Goal: Transaction & Acquisition: Purchase product/service

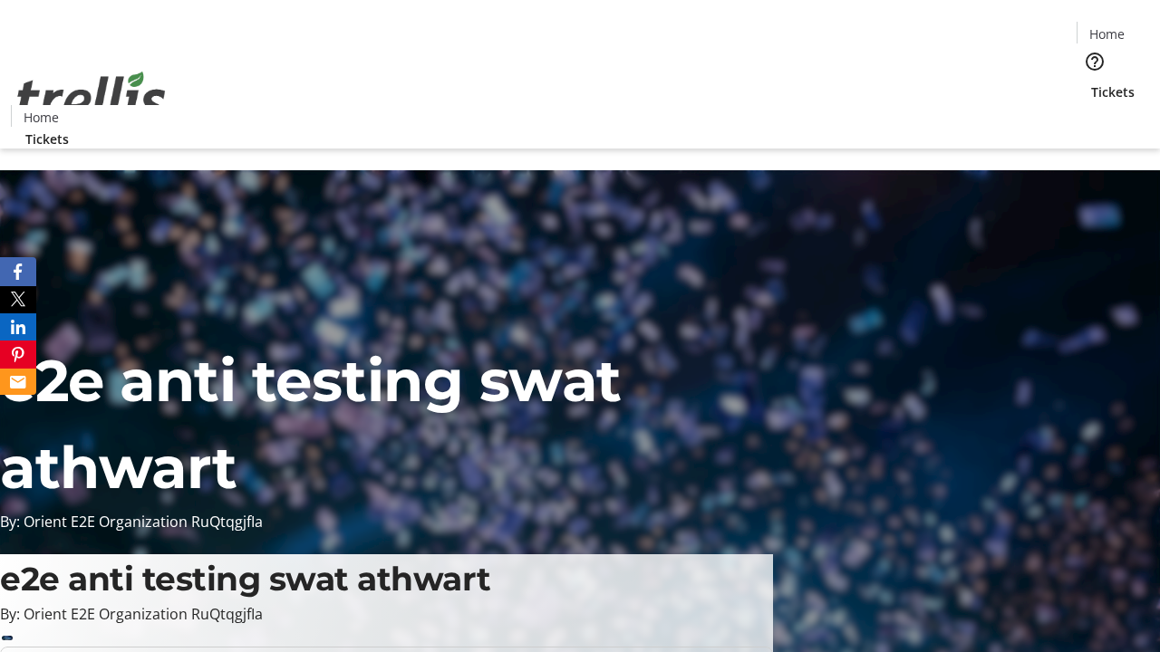
click at [1091, 82] on span "Tickets" at bounding box center [1112, 91] width 43 height 19
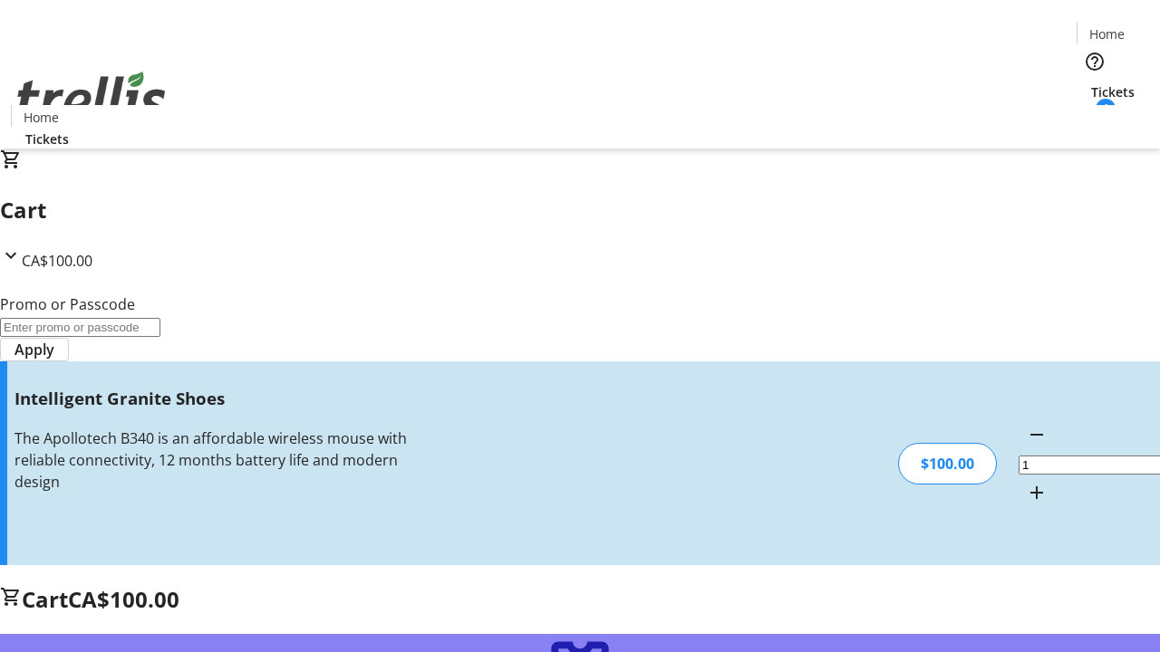
type input "FREE"
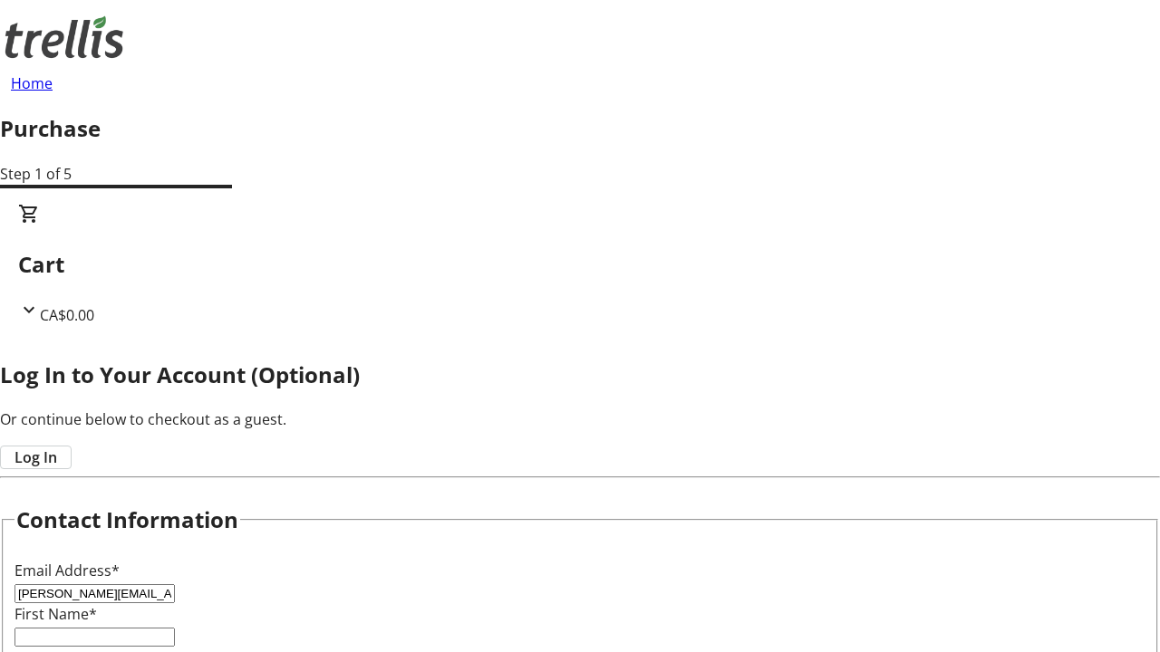
type input "[PERSON_NAME][EMAIL_ADDRESS][DOMAIN_NAME]"
type input "[PERSON_NAME]"
type input "Wisozk"
